Goal: Navigation & Orientation: Find specific page/section

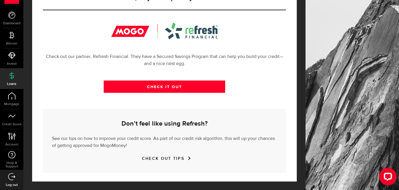
scroll to position [215, 0]
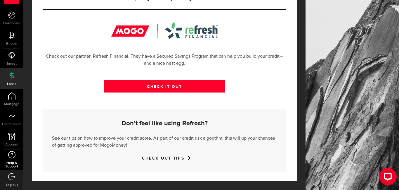
click at [11, 162] on span "Help & Support" at bounding box center [11, 164] width 23 height 7
click at [6, 123] on span "Credit Score" at bounding box center [11, 124] width 23 height 4
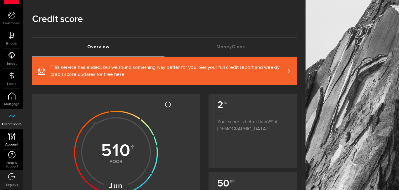
click at [18, 137] on link "Account Compte" at bounding box center [11, 139] width 23 height 20
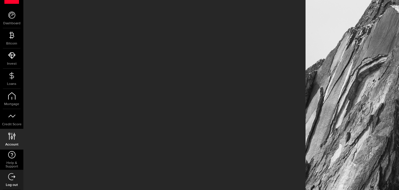
click at [18, 137] on link "Account Compte" at bounding box center [11, 139] width 23 height 20
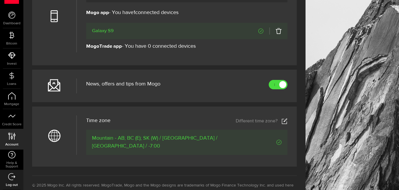
scroll to position [257, 0]
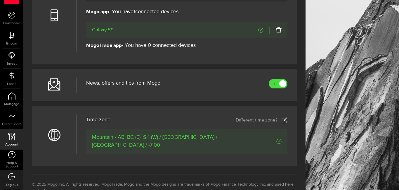
click at [119, 84] on span "News, offers and tips from Mogo" at bounding box center [123, 82] width 74 height 5
click at [9, 13] on icon at bounding box center [11, 14] width 7 height 7
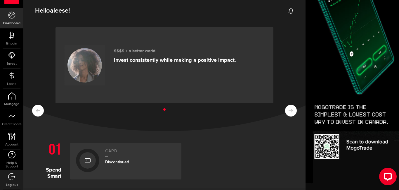
click at [292, 69] on div "$$$$ + a better world Invest consistently while making a positive impact." at bounding box center [164, 75] width 282 height 111
click at [292, 62] on div "$$$$ + a better world Invest consistently while making a positive impact." at bounding box center [164, 75] width 282 height 111
click at [6, 47] on link "Bitcoin" at bounding box center [11, 38] width 23 height 20
